Goal: Task Accomplishment & Management: Complete application form

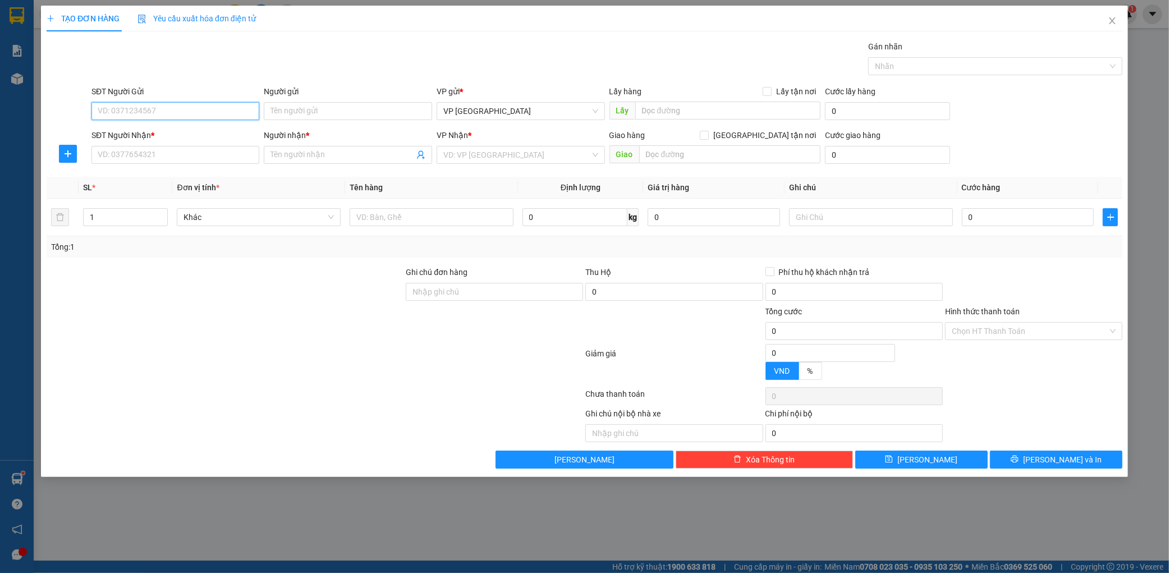
click at [182, 108] on input "SĐT Người Gửi" at bounding box center [176, 111] width 168 height 18
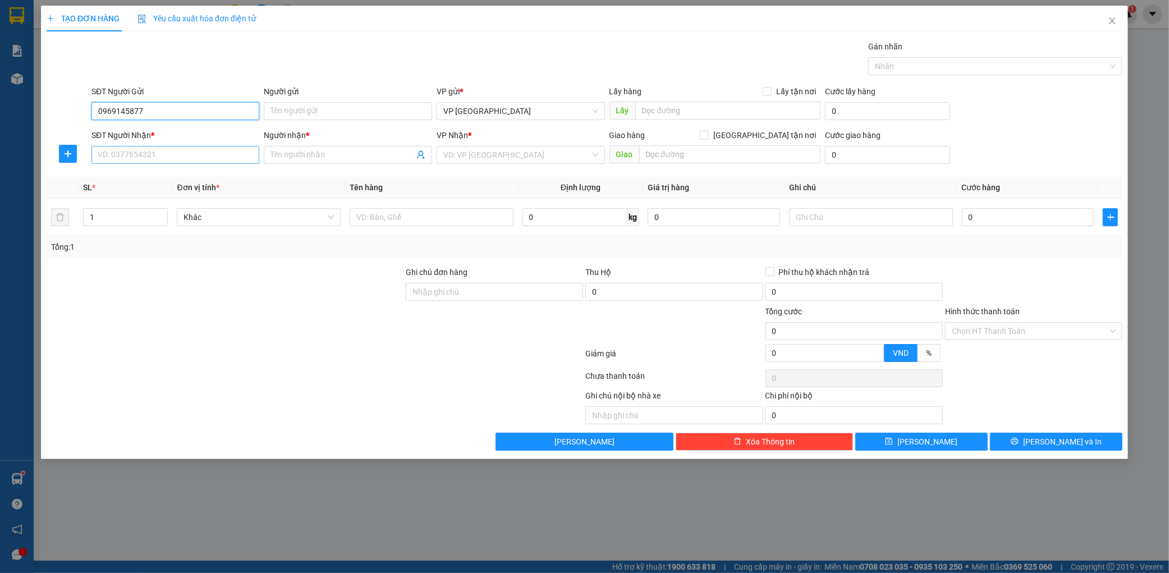
type input "0969145877"
click at [171, 150] on input "SĐT Người Nhận *" at bounding box center [176, 155] width 168 height 18
click at [185, 160] on input "SĐT Người Nhận *" at bounding box center [176, 155] width 168 height 18
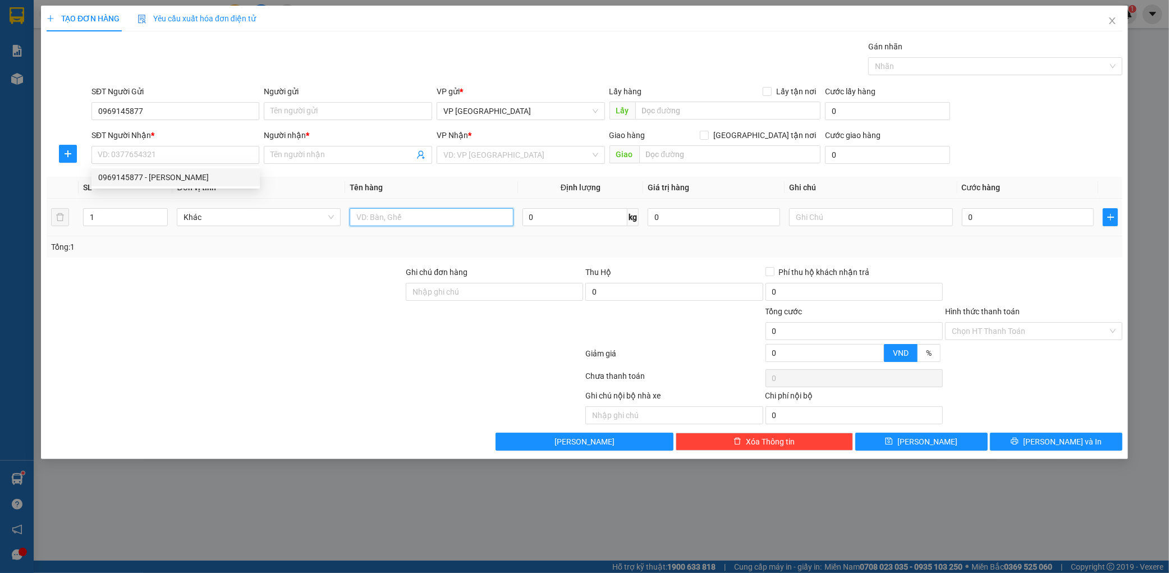
click at [423, 217] on input "text" at bounding box center [432, 217] width 164 height 18
type input "2 boc"
click at [207, 159] on input "SĐT Người Nhận *" at bounding box center [176, 155] width 168 height 18
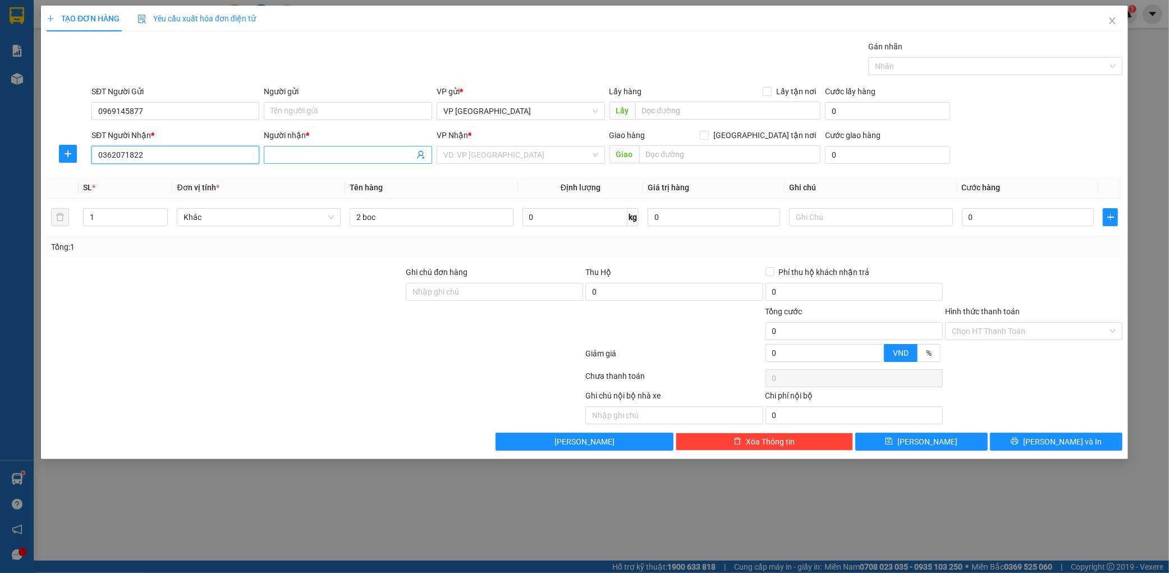
type input "0362071822"
click at [344, 157] on input "Người nhận *" at bounding box center [343, 155] width 144 height 12
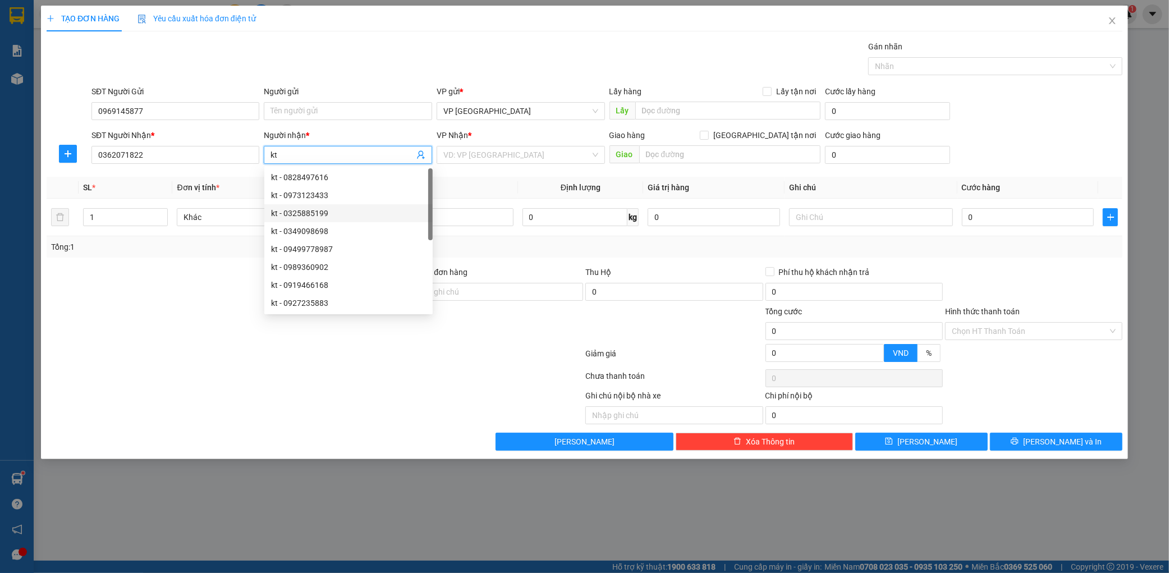
type input "kt"
click at [463, 194] on th "Tên hàng" at bounding box center [431, 188] width 173 height 22
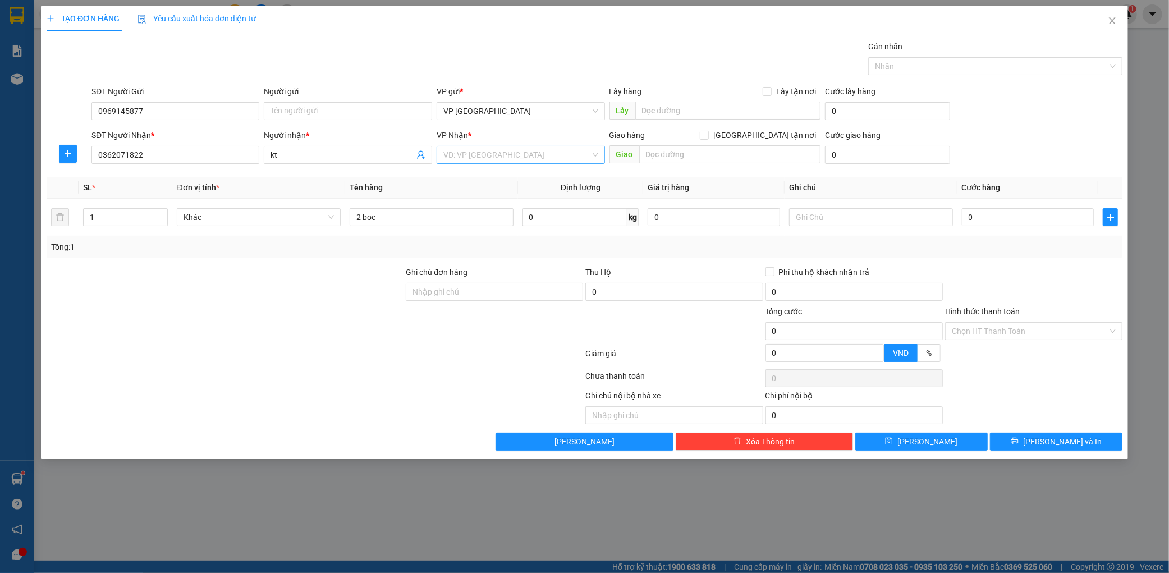
click at [515, 156] on input "search" at bounding box center [516, 155] width 147 height 17
drag, startPoint x: 466, startPoint y: 211, endPoint x: 658, endPoint y: 162, distance: 198.1
click at [469, 210] on div "Dọc Đường" at bounding box center [520, 213] width 155 height 12
click at [675, 152] on input "text" at bounding box center [729, 154] width 181 height 18
type input "fo"
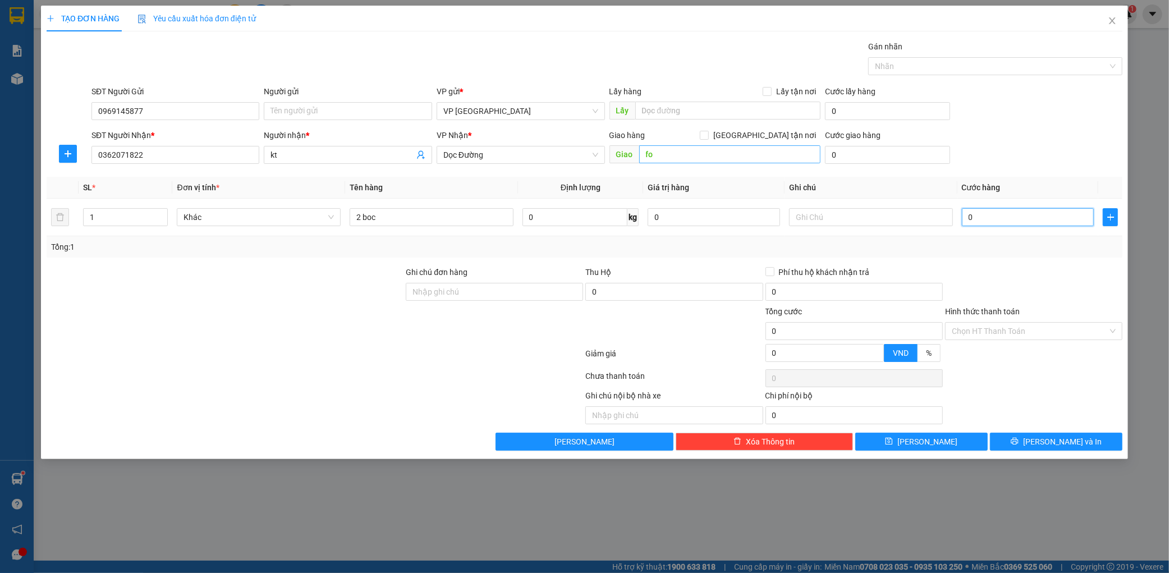
type input "001"
type input "1"
type input "0.010"
type input "10"
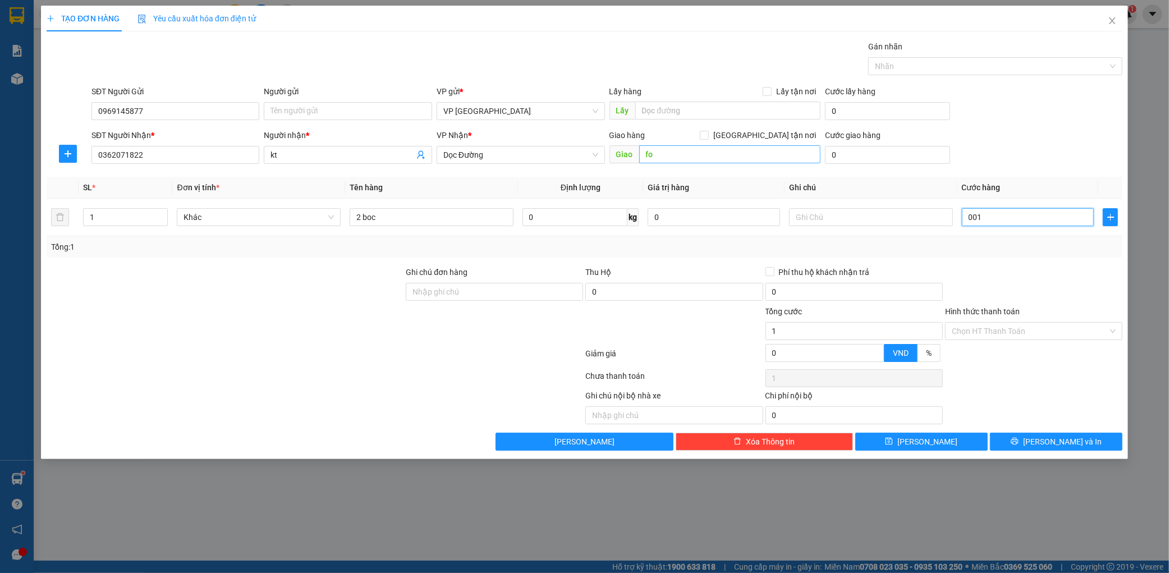
type input "10"
type input "00.100"
type input "100"
type input "0.001.000"
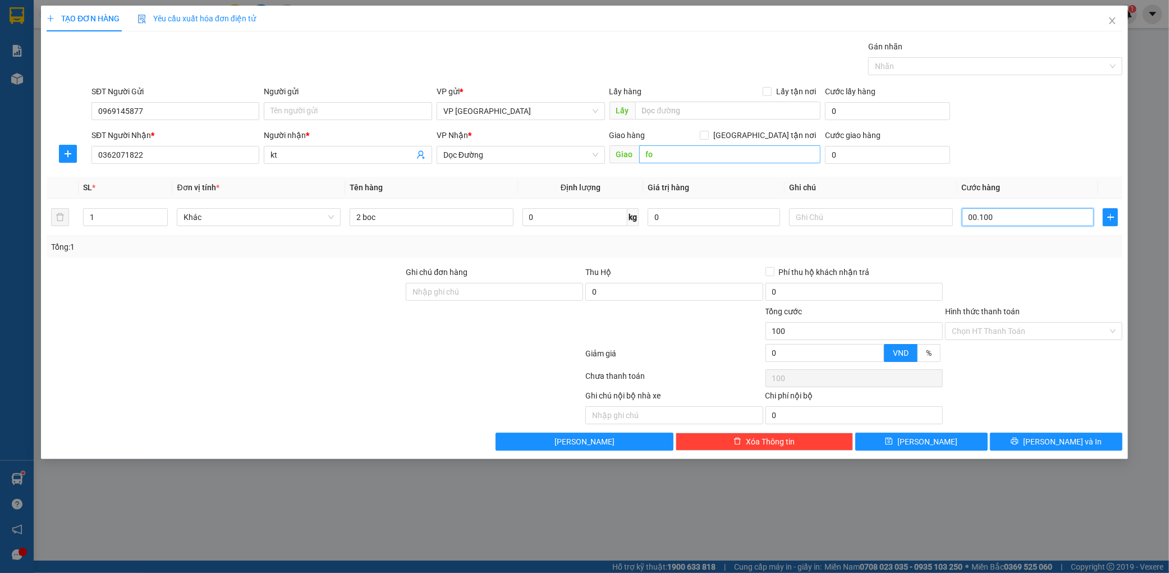
type input "1.000"
type input "000.010.000"
type input "10.000"
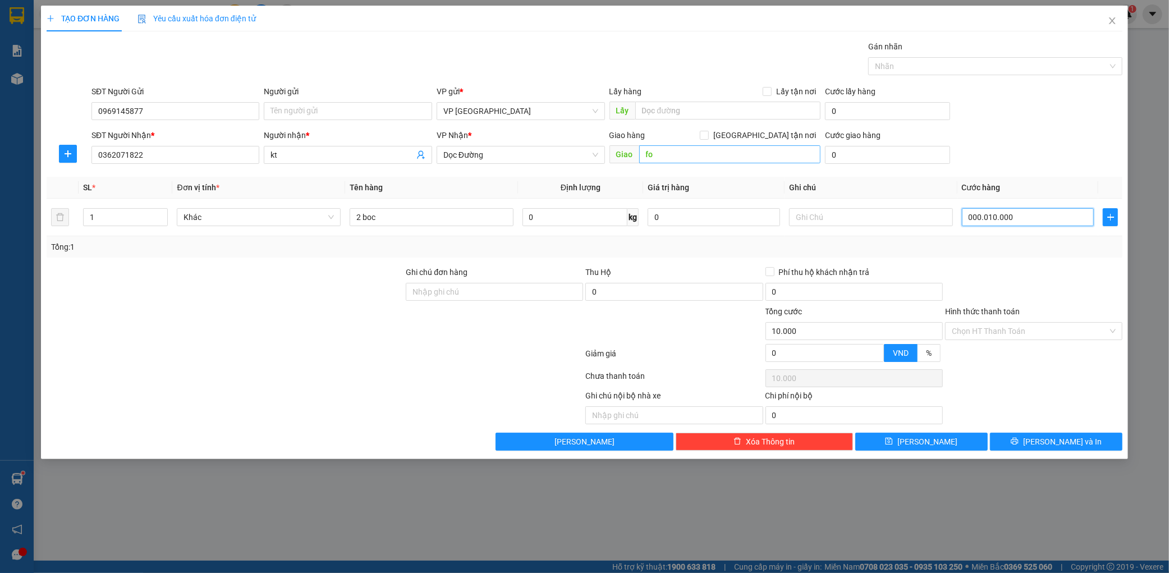
type input "00.000.100.000"
type input "100.000"
click at [1063, 283] on div at bounding box center [1034, 285] width 180 height 39
type input "100.000"
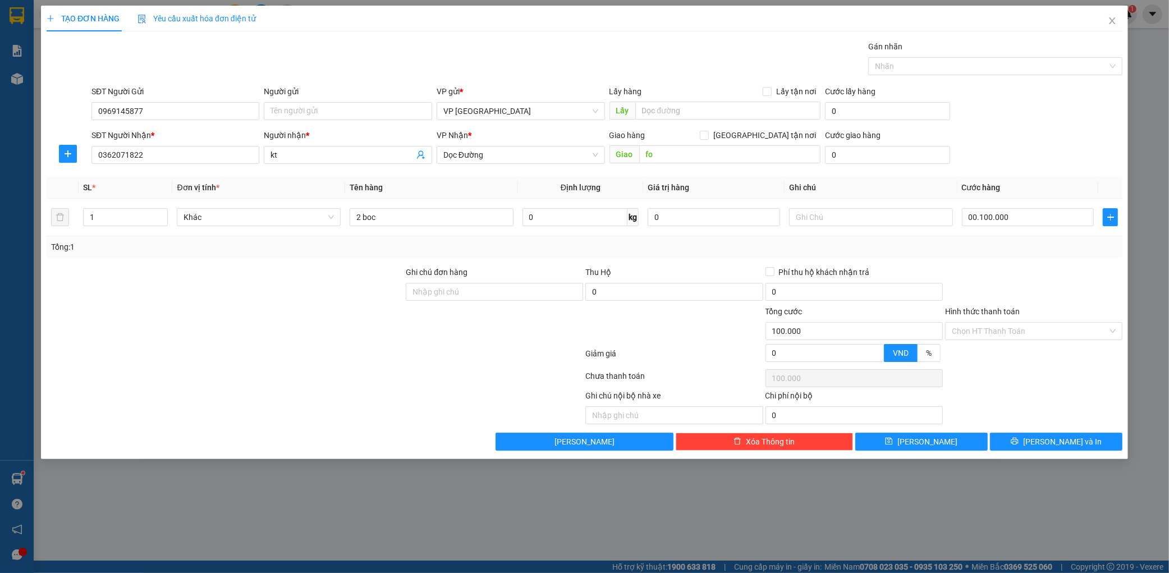
type input "100.000"
click at [1012, 331] on input "Hình thức thanh toán" at bounding box center [1030, 331] width 156 height 17
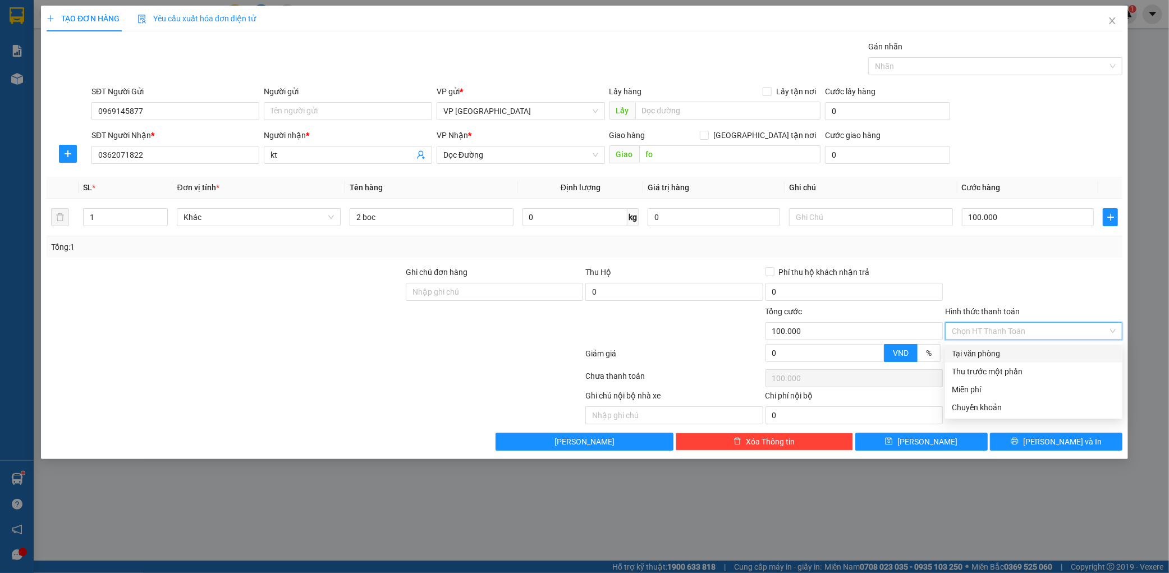
click at [1000, 352] on div "Tại văn phòng" at bounding box center [1034, 353] width 164 height 12
type input "0"
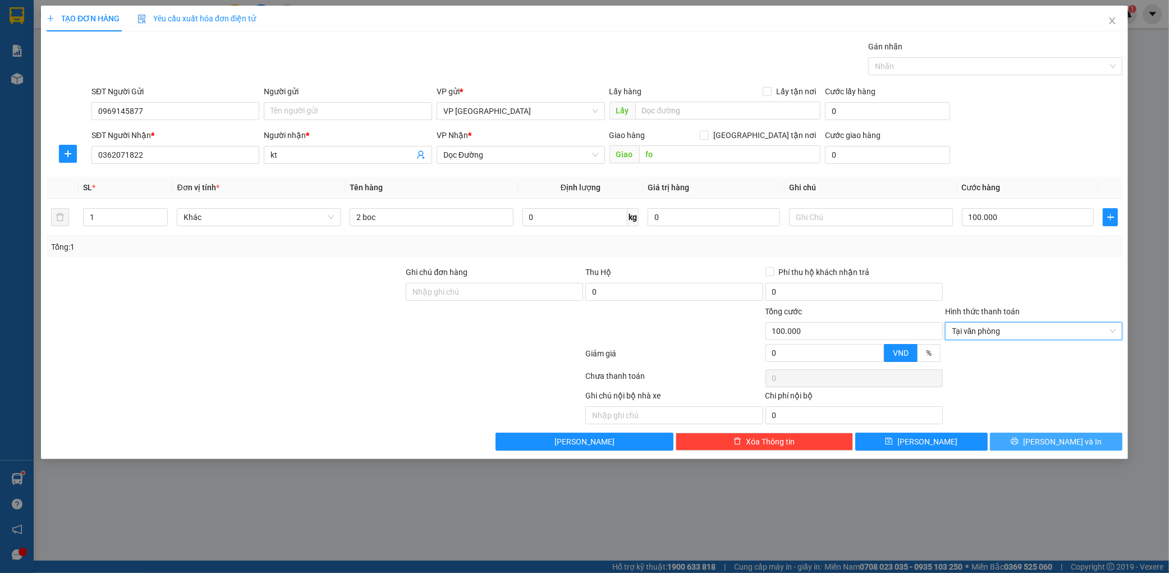
click at [1046, 436] on span "[PERSON_NAME] và In" at bounding box center [1062, 442] width 79 height 12
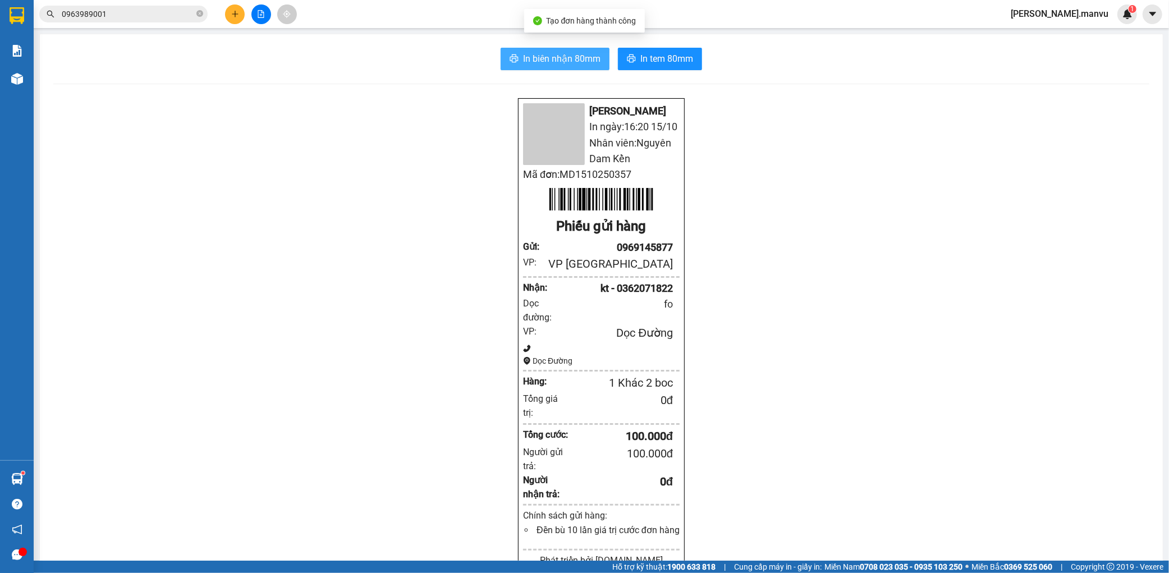
click at [552, 61] on span "In biên nhận 80mm" at bounding box center [561, 59] width 77 height 14
drag, startPoint x: 539, startPoint y: 33, endPoint x: 540, endPoint y: 54, distance: 21.9
click at [539, 42] on main "In biên nhận 80mm In tem 80mm Mận Vũ In ngày: 16:20 [DATE] Nhân viên: Nguyên Da…" at bounding box center [584, 280] width 1169 height 561
click at [545, 63] on span "In biên nhận 80mm" at bounding box center [561, 59] width 77 height 14
